Goal: Navigation & Orientation: Find specific page/section

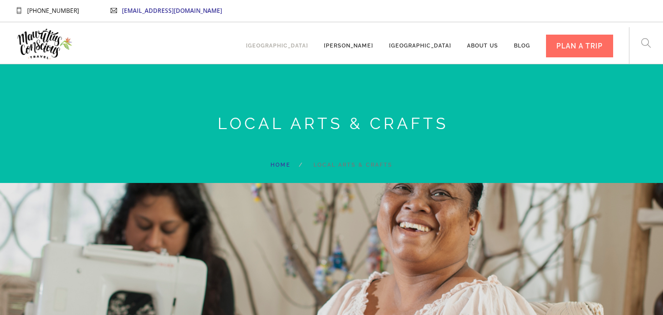
click at [308, 45] on link "[GEOGRAPHIC_DATA]" at bounding box center [277, 41] width 62 height 27
